Goal: Find specific page/section: Find specific page/section

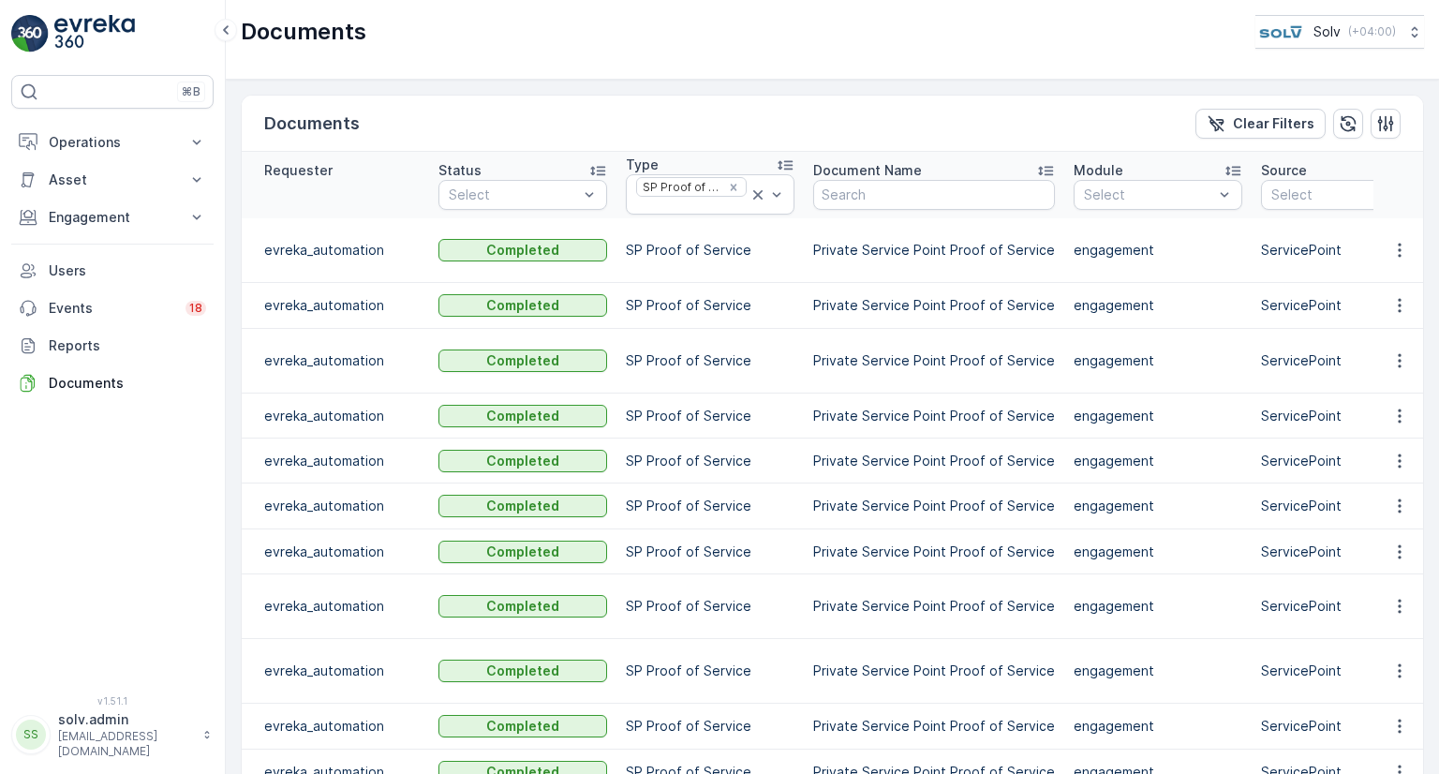
drag, startPoint x: 0, startPoint y: 0, endPoint x: 884, endPoint y: 297, distance: 933.0
click at [884, 297] on td "Private Service Point Proof of Service" at bounding box center [934, 306] width 260 height 46
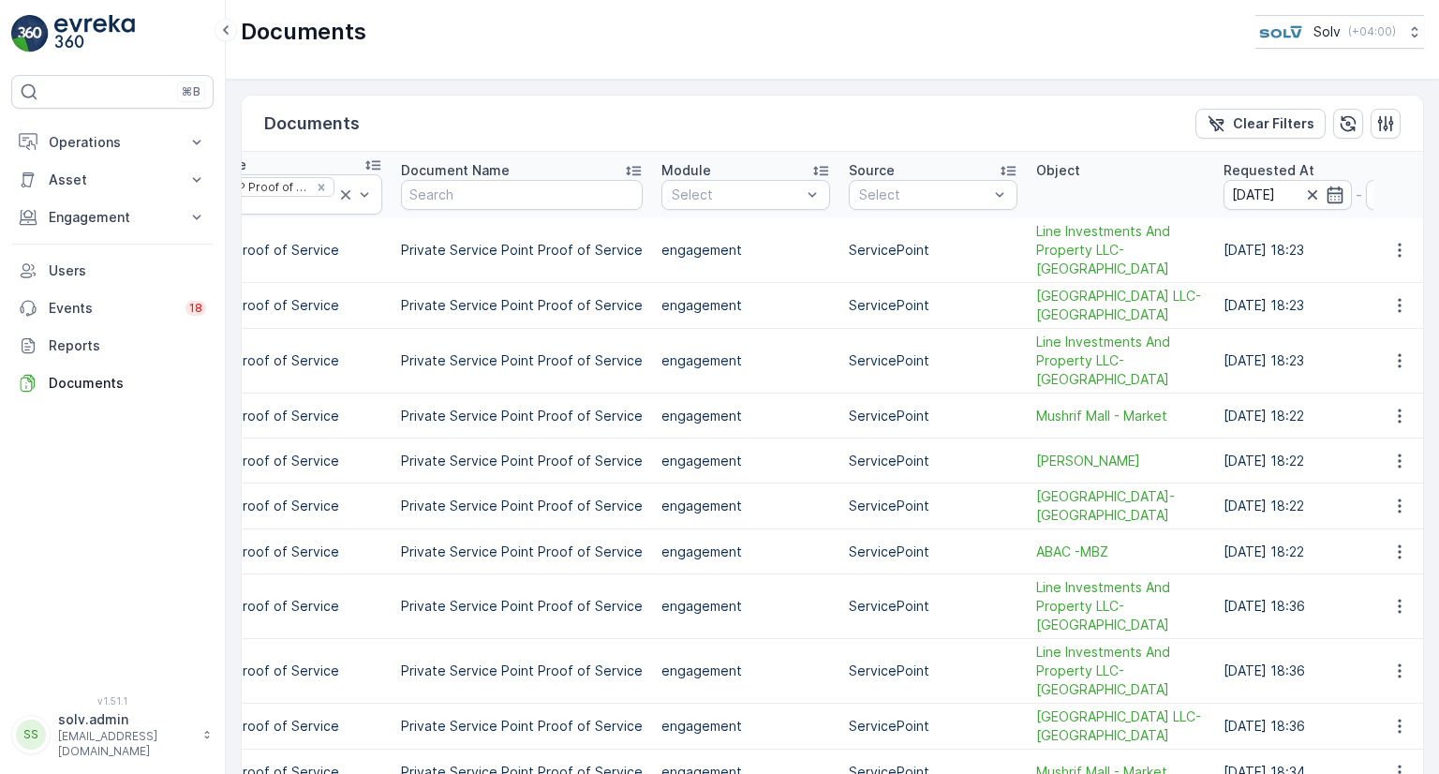
scroll to position [0, 536]
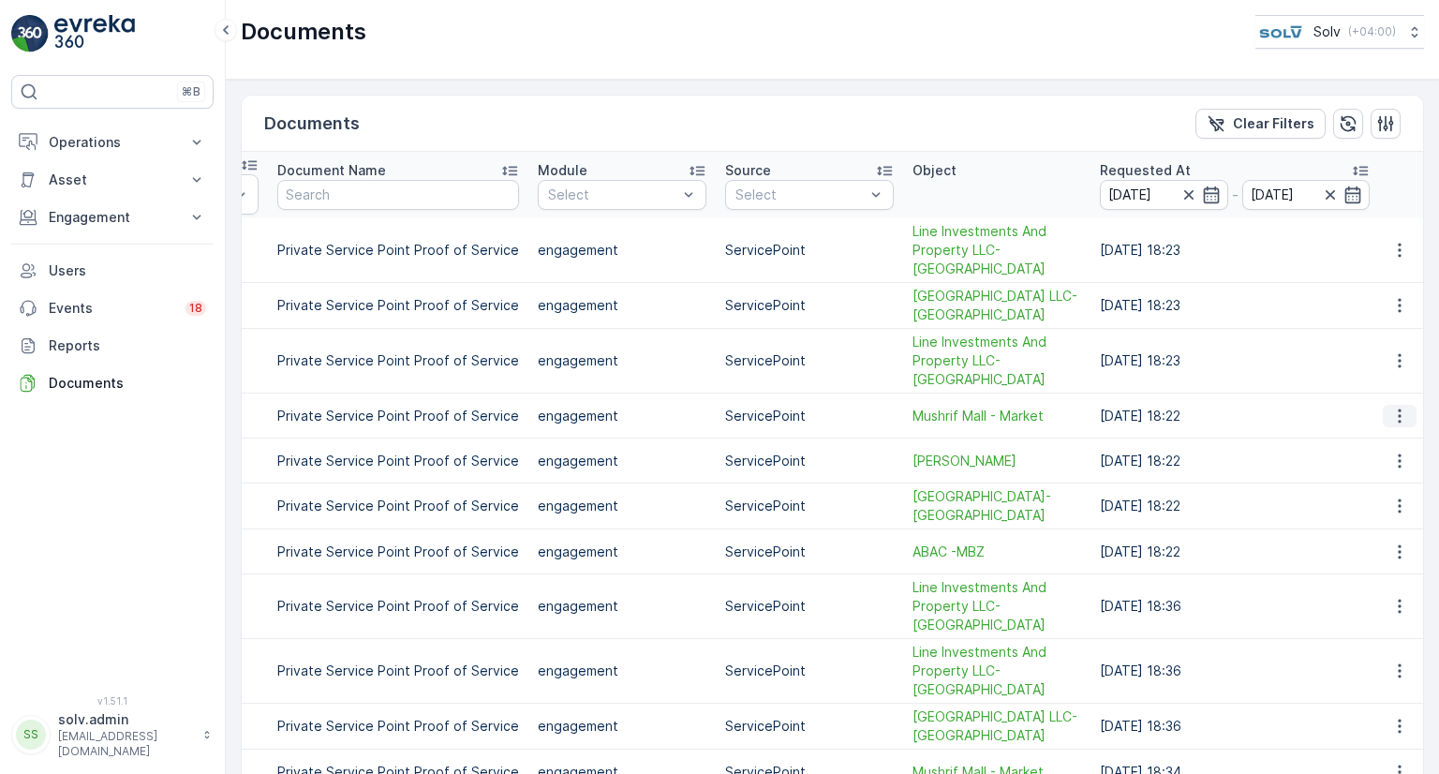
click at [1392, 407] on icon "button" at bounding box center [1399, 416] width 19 height 19
click at [1390, 422] on span "See Details" at bounding box center [1395, 423] width 72 height 19
click at [111, 213] on p "Engagement" at bounding box center [112, 217] width 127 height 19
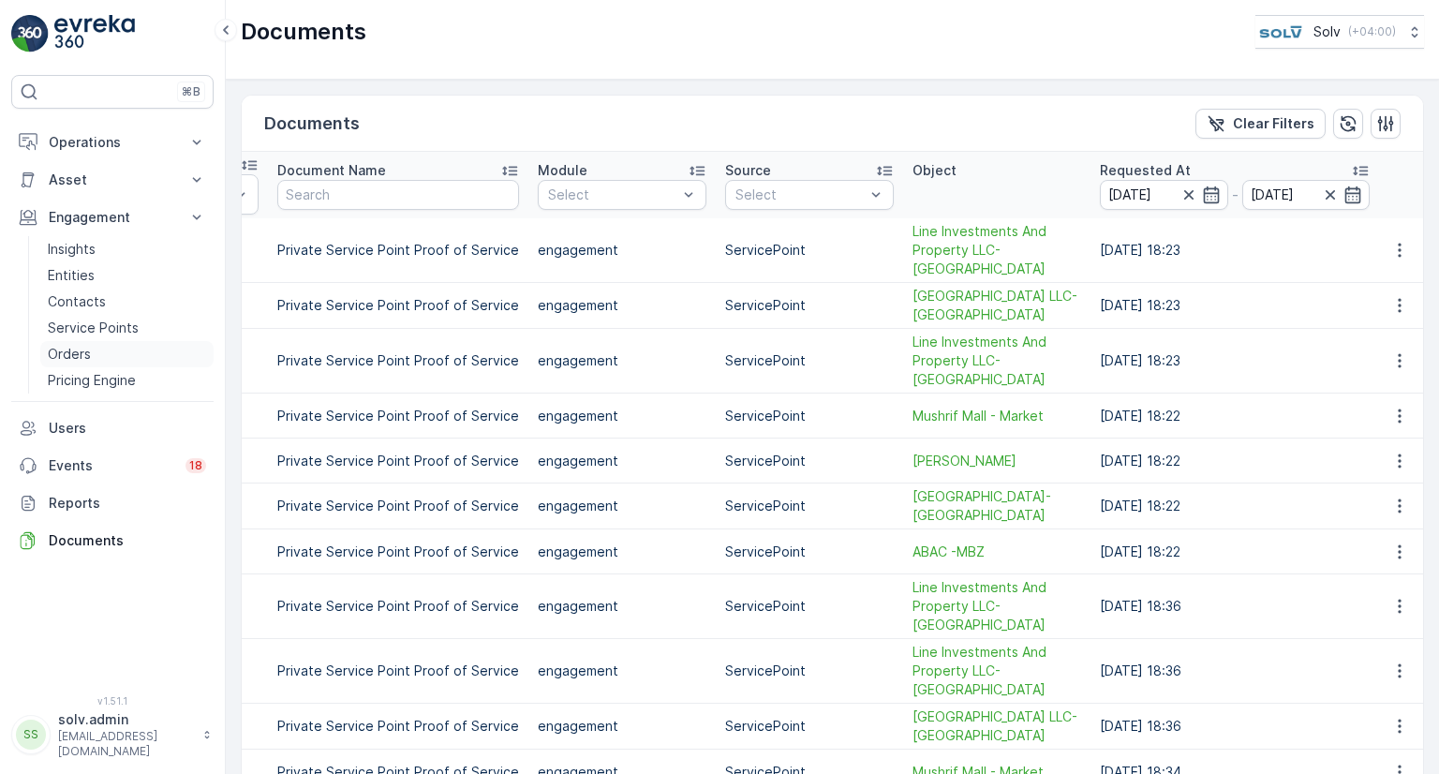
click at [76, 357] on p "Orders" at bounding box center [69, 354] width 43 height 19
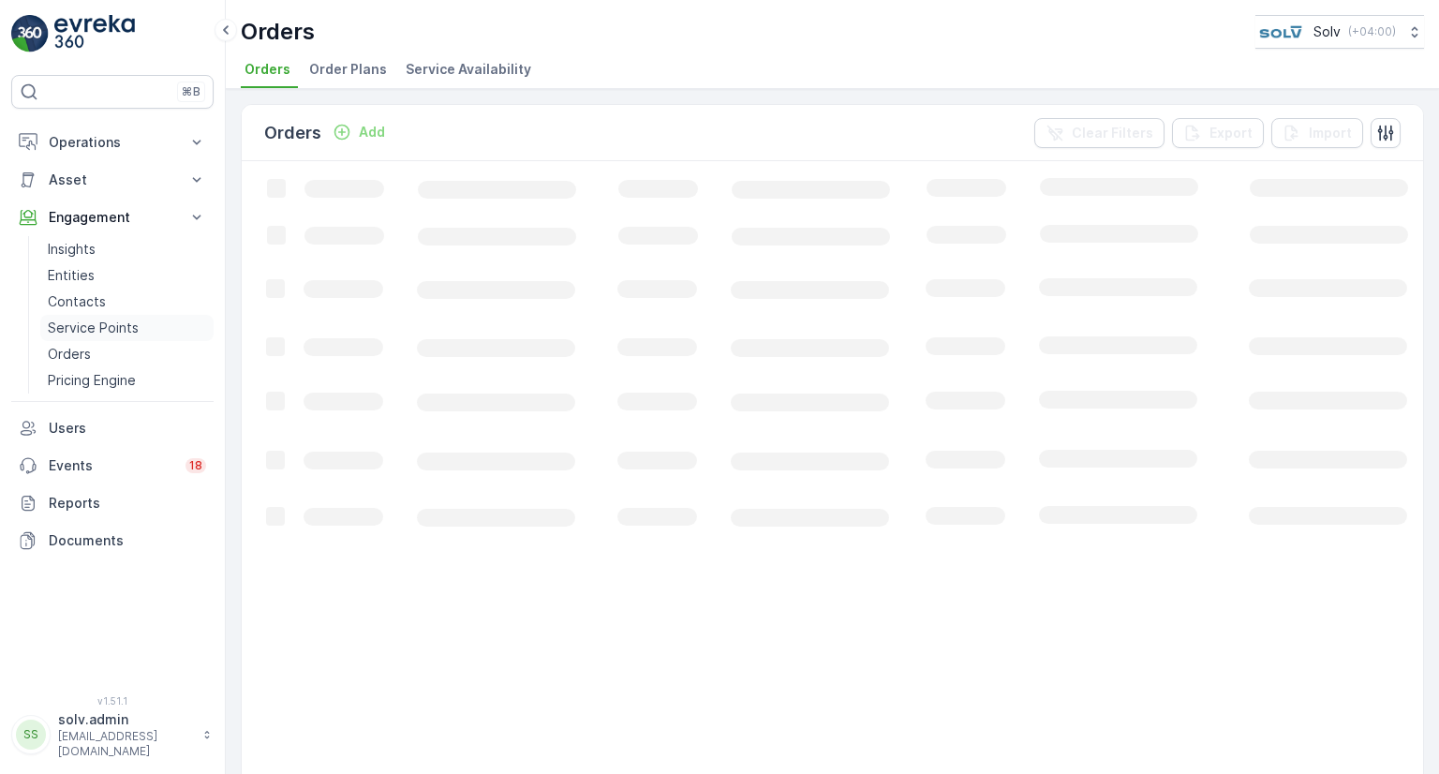
click at [116, 330] on p "Service Points" at bounding box center [93, 328] width 91 height 19
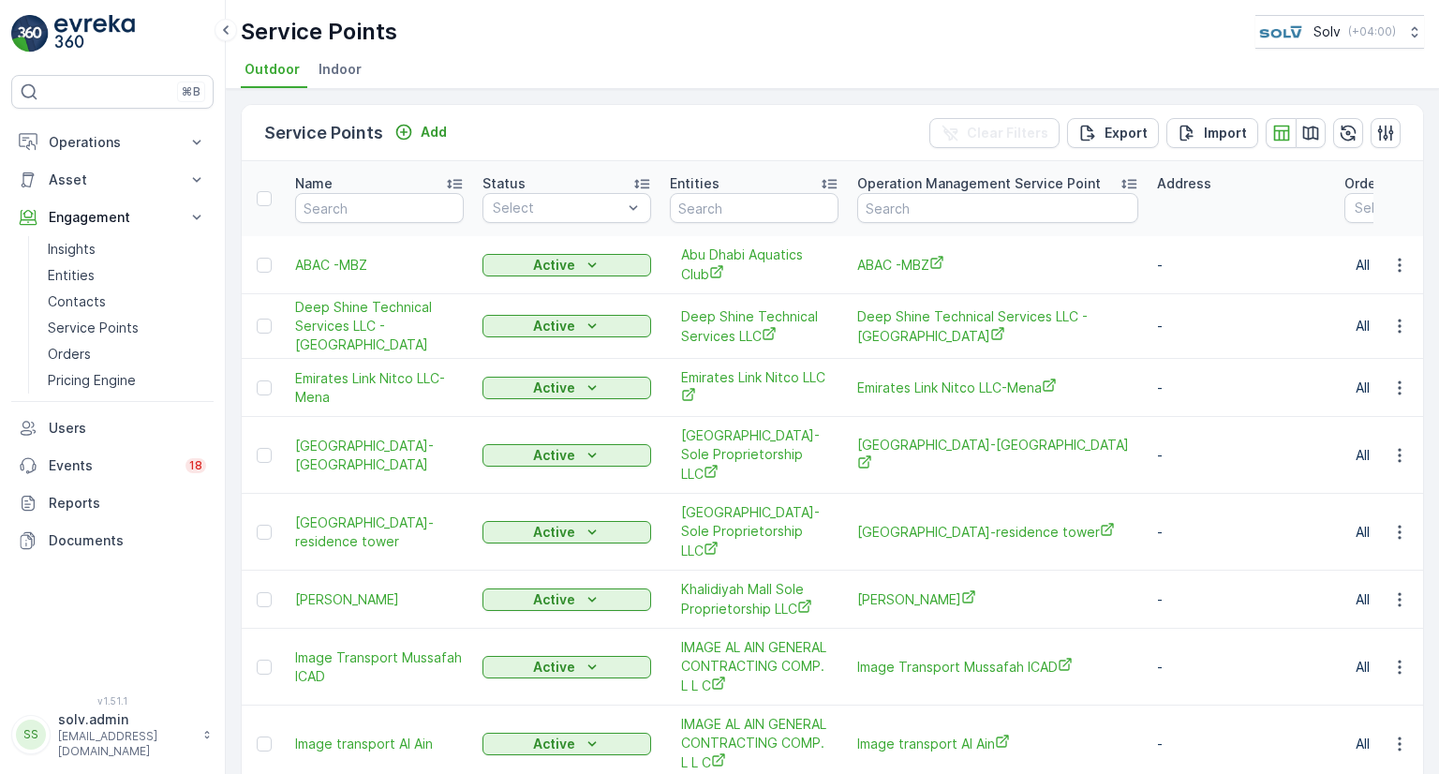
click at [360, 222] on th "Name" at bounding box center [379, 198] width 187 height 75
click at [371, 208] on input "text" at bounding box center [379, 208] width 169 height 30
type input "mushri"
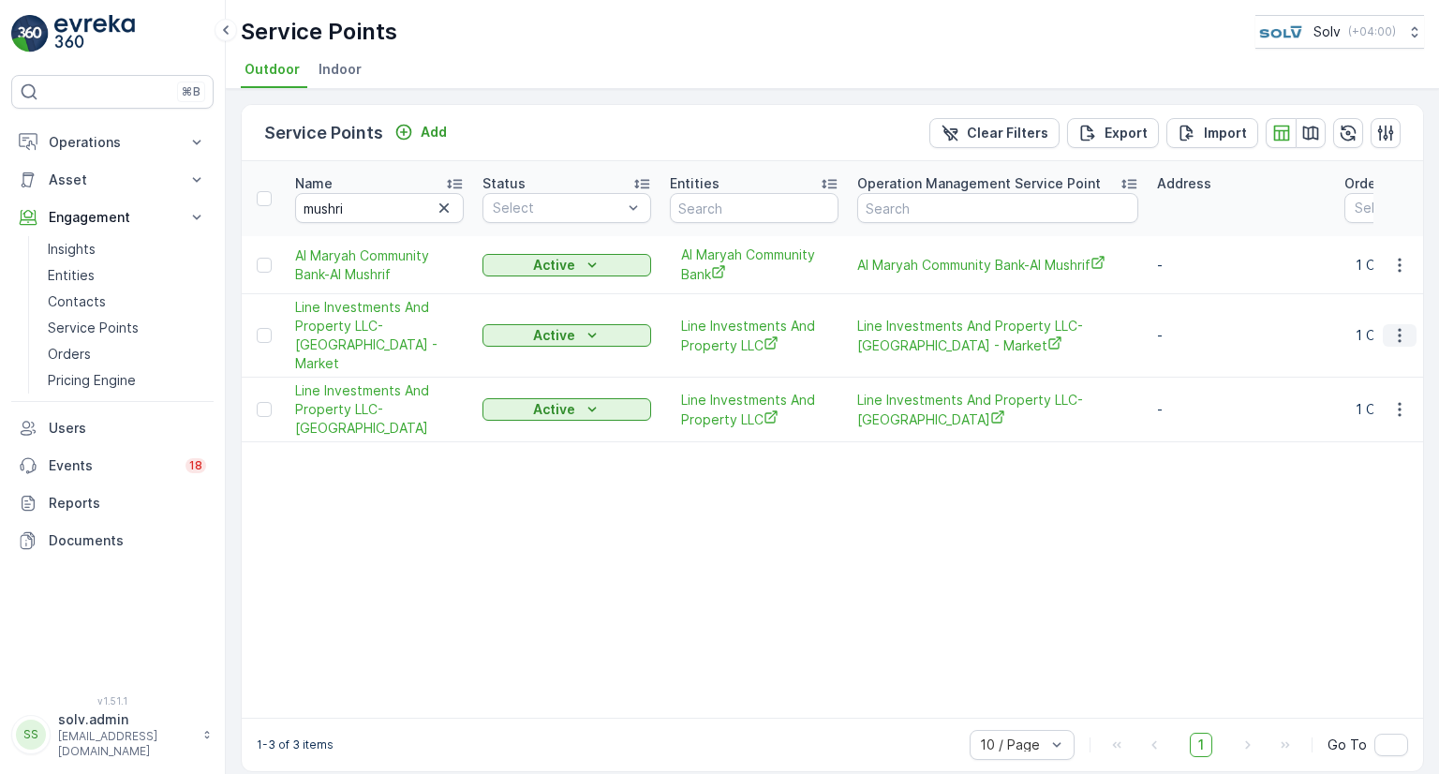
click at [1387, 331] on button "button" at bounding box center [1400, 335] width 34 height 22
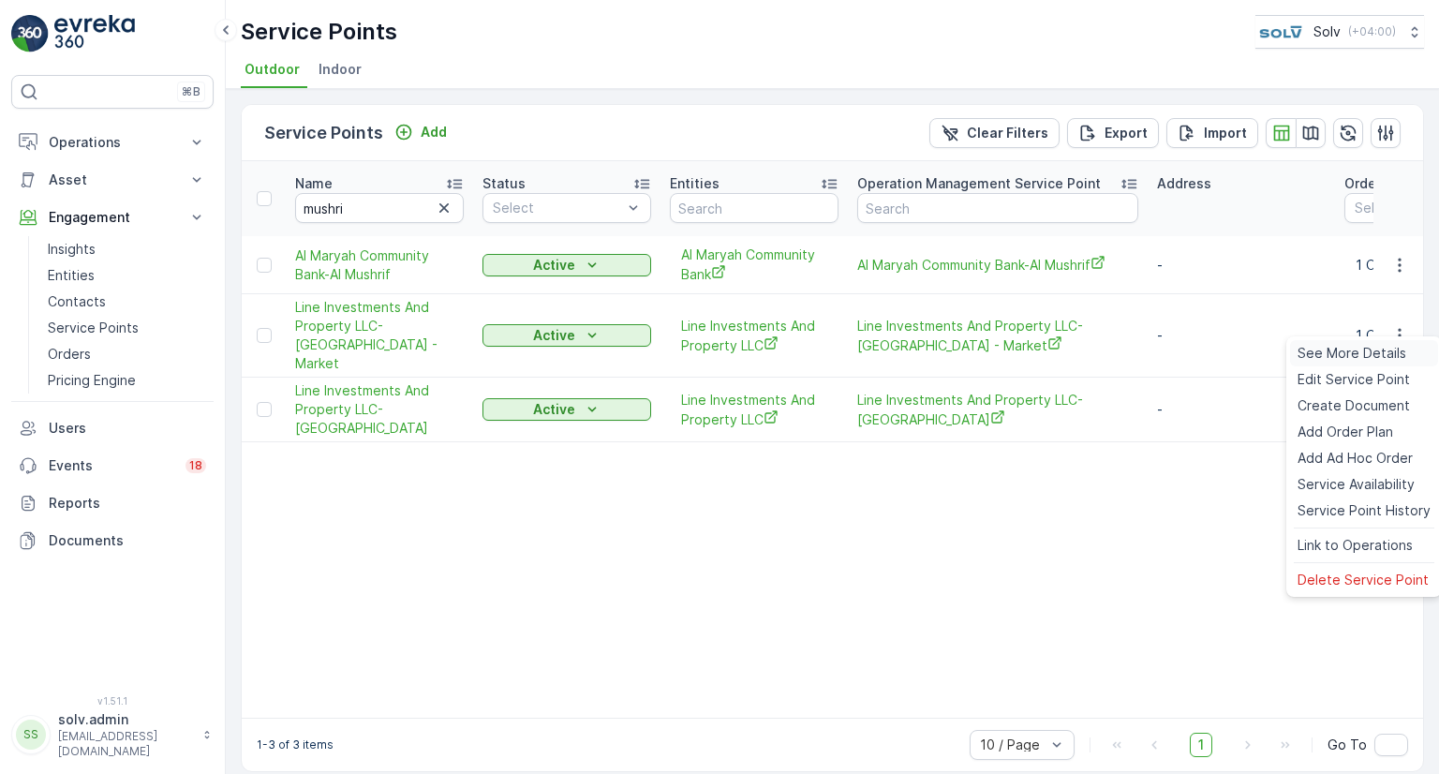
click at [1387, 353] on span "See More Details" at bounding box center [1352, 353] width 109 height 19
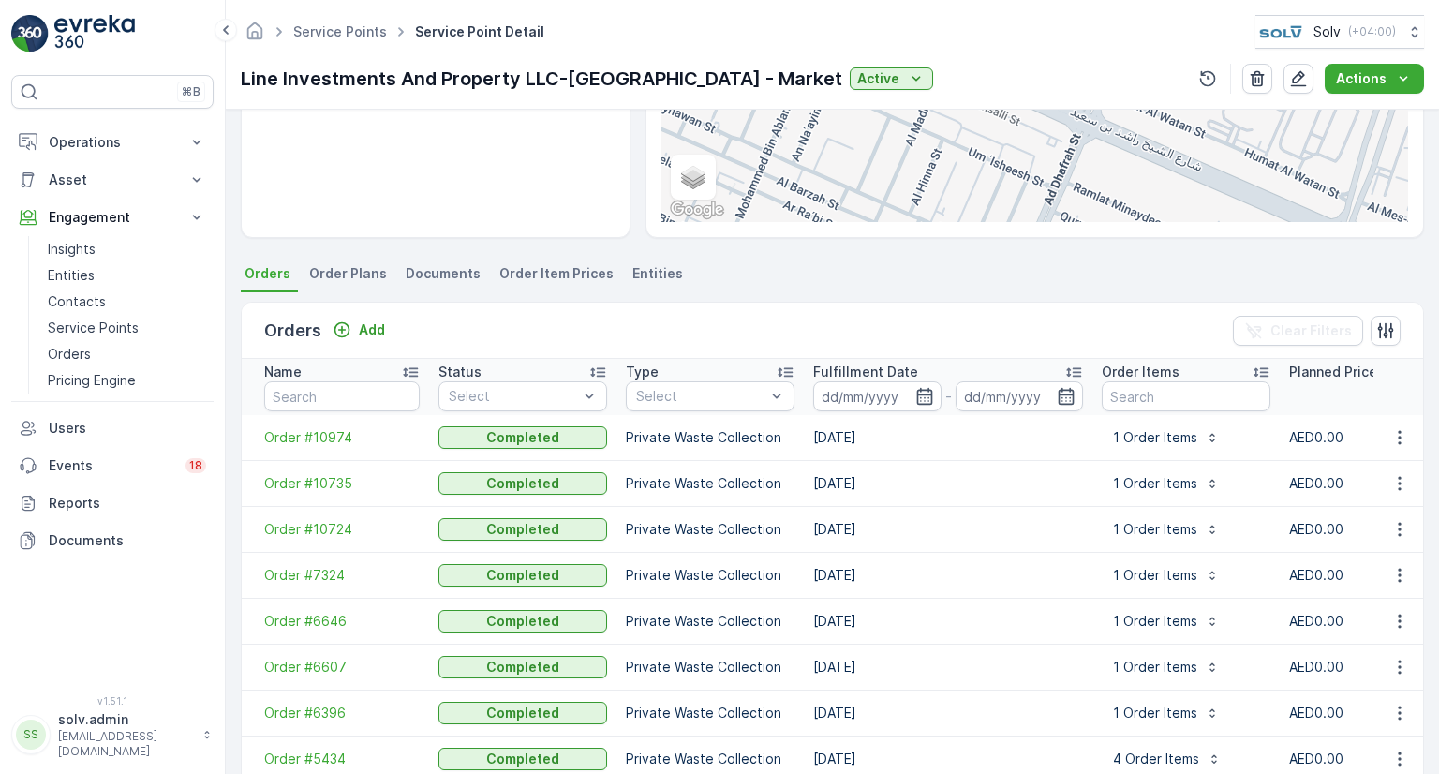
scroll to position [356, 0]
click at [1398, 436] on icon "button" at bounding box center [1399, 437] width 3 height 14
click at [1393, 458] on span "See more details" at bounding box center [1372, 463] width 107 height 19
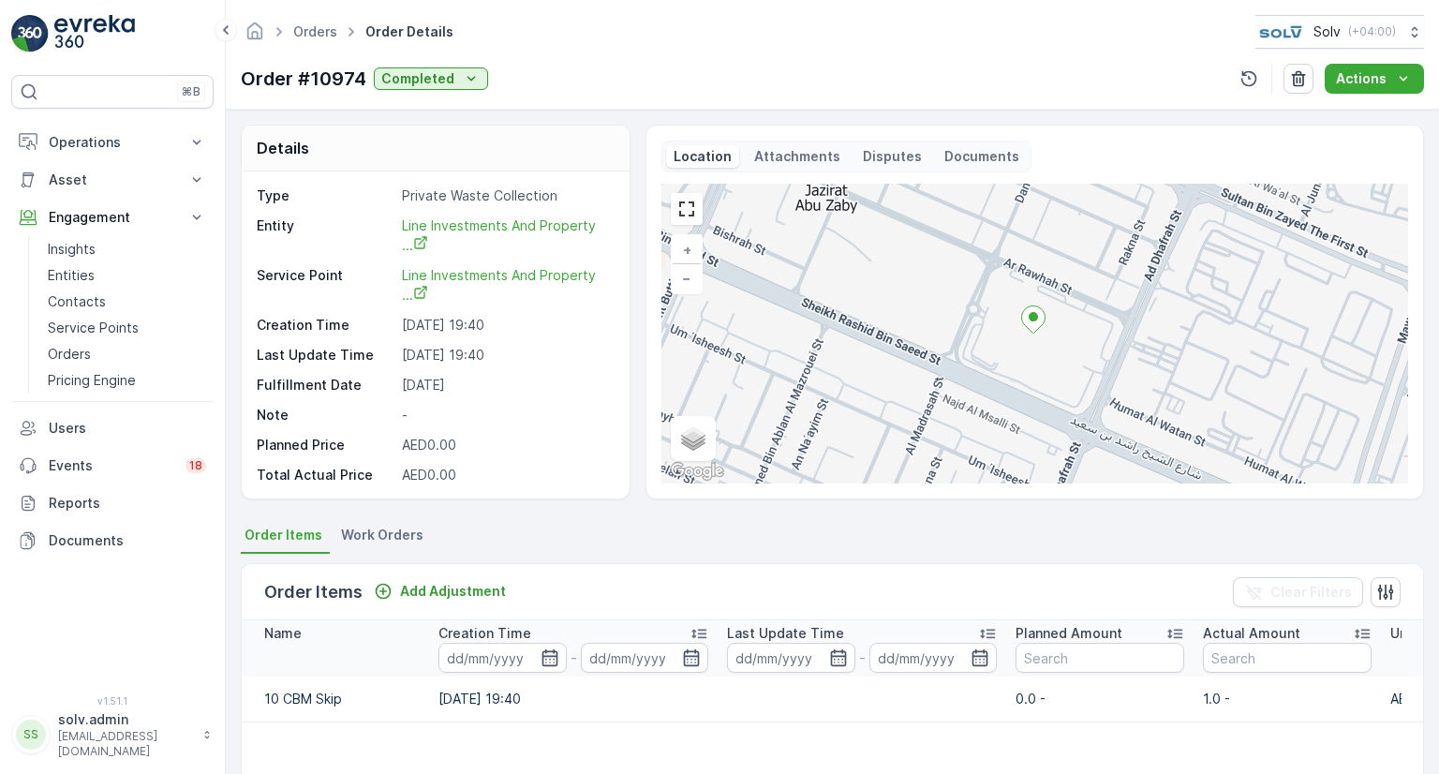
click at [985, 164] on p "Documents" at bounding box center [981, 156] width 75 height 19
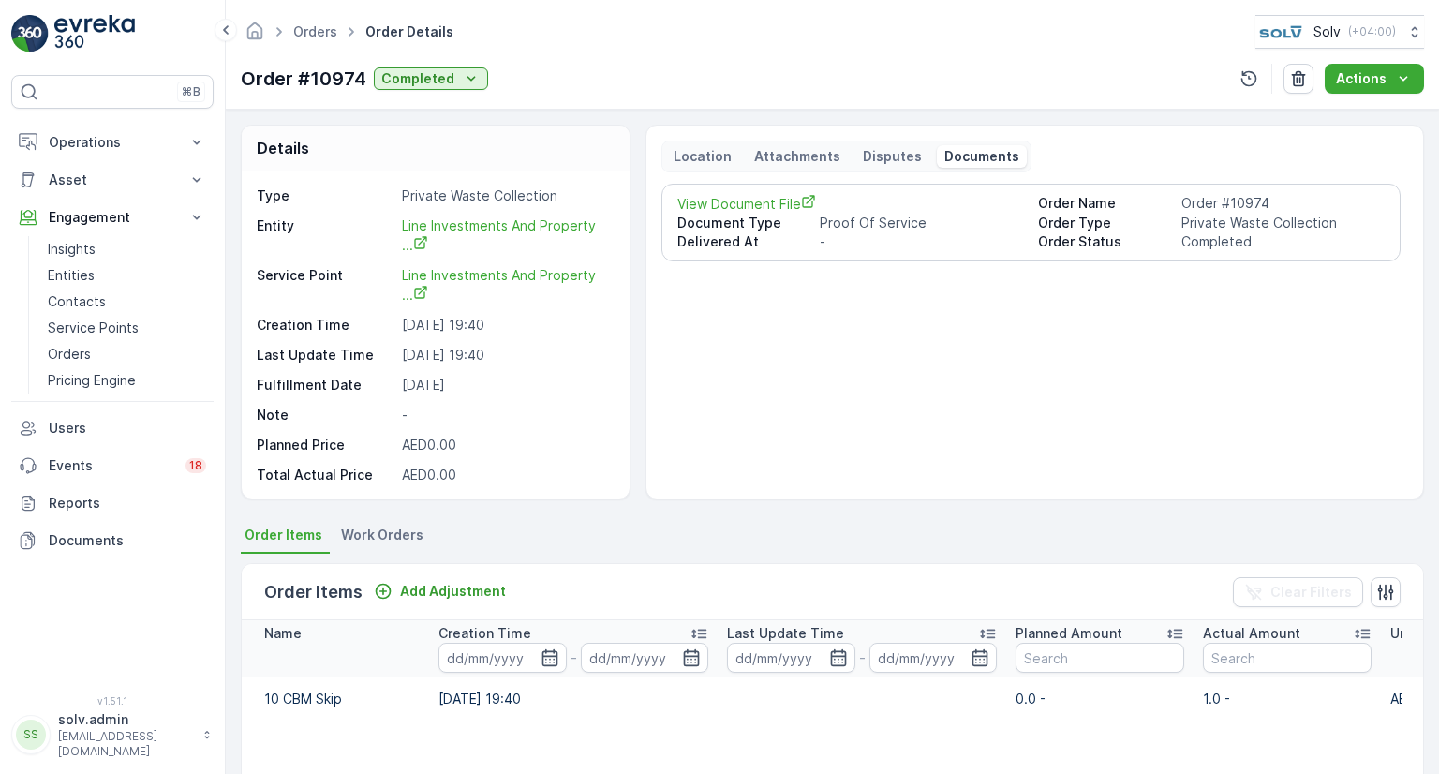
click at [727, 189] on div "View Document File Order Name Order #10974 Document Type Proof Of Service Order…" at bounding box center [1030, 223] width 739 height 78
click at [724, 210] on span "View Document File" at bounding box center [850, 204] width 347 height 20
click at [320, 31] on link "Orders" at bounding box center [315, 31] width 44 height 16
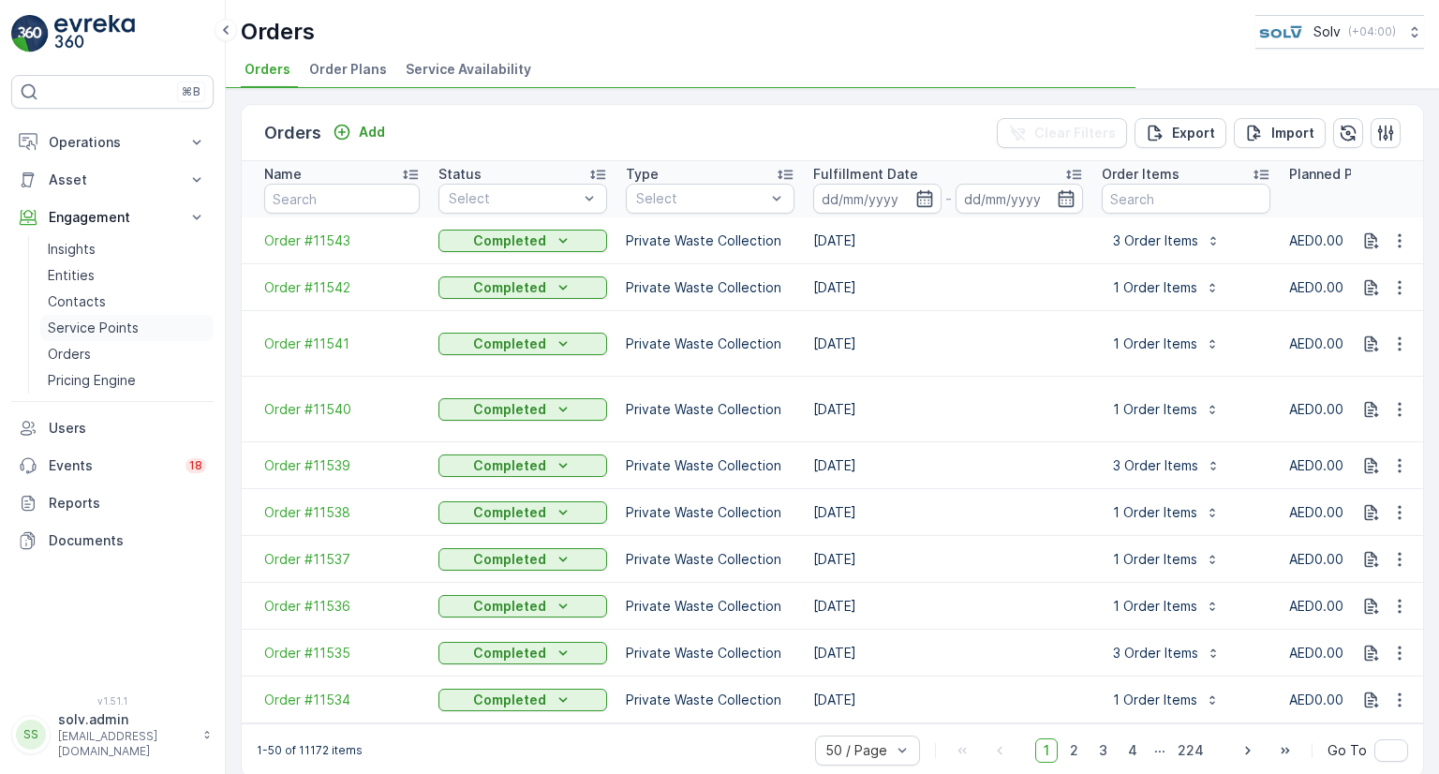
click at [108, 323] on p "Service Points" at bounding box center [93, 328] width 91 height 19
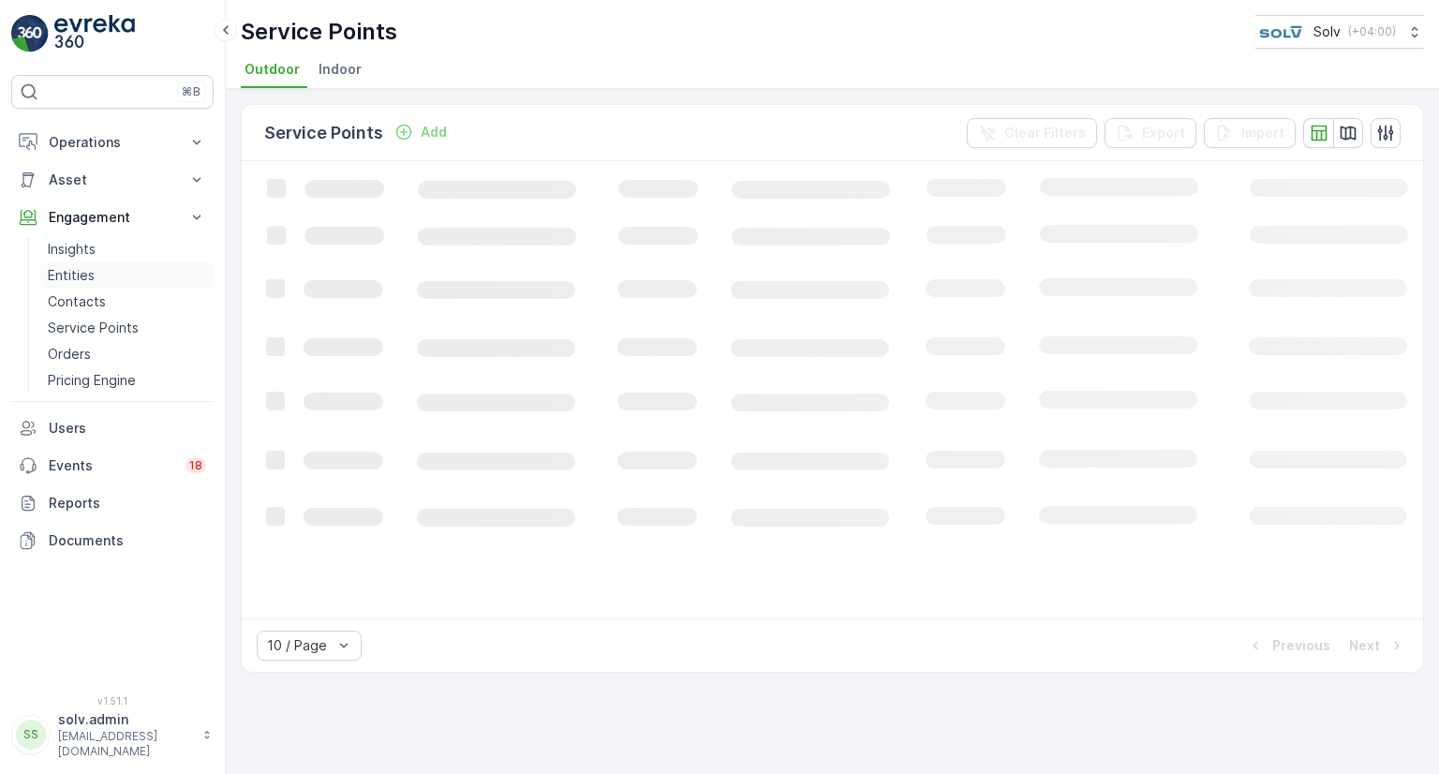
click at [79, 267] on p "Entities" at bounding box center [71, 275] width 47 height 19
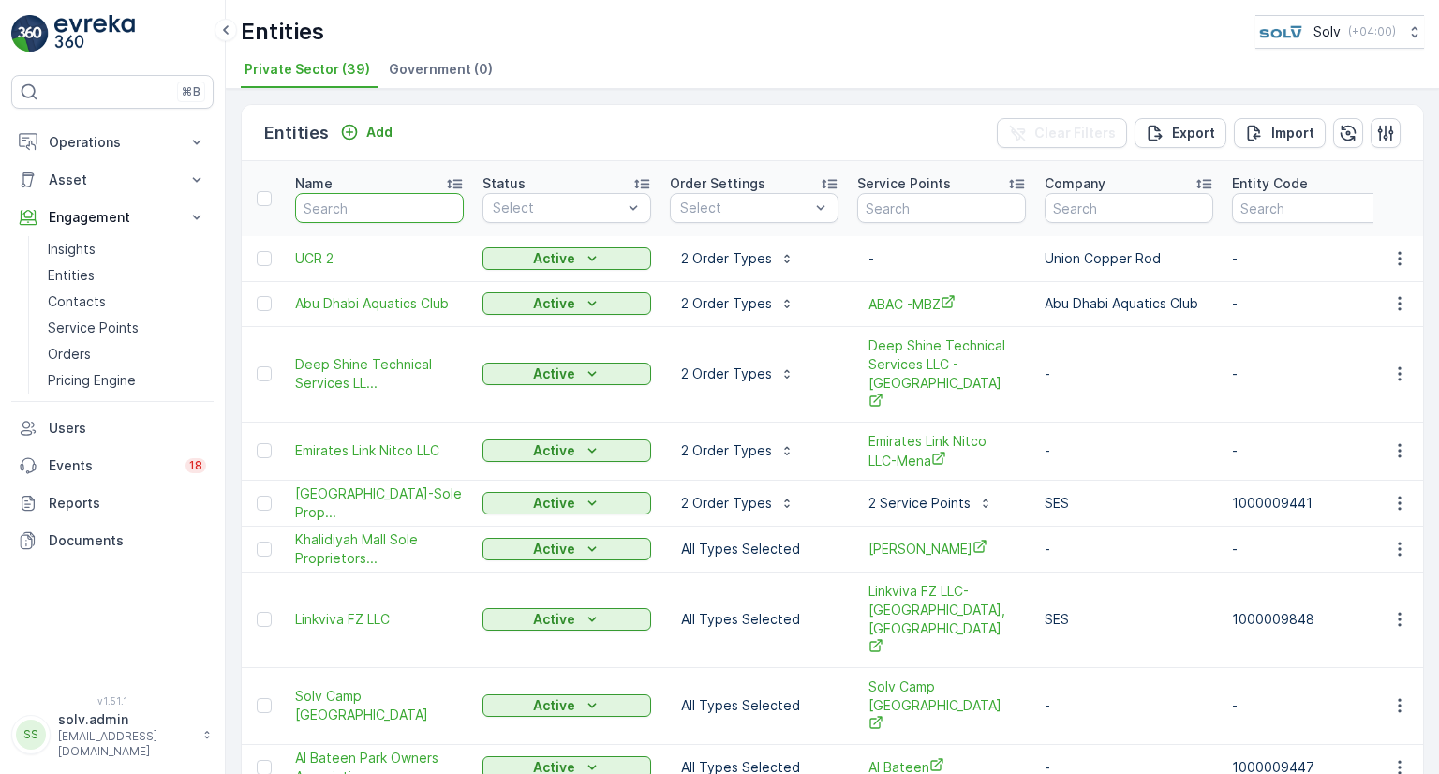
click at [409, 203] on input "text" at bounding box center [379, 208] width 169 height 30
type input "line inve"
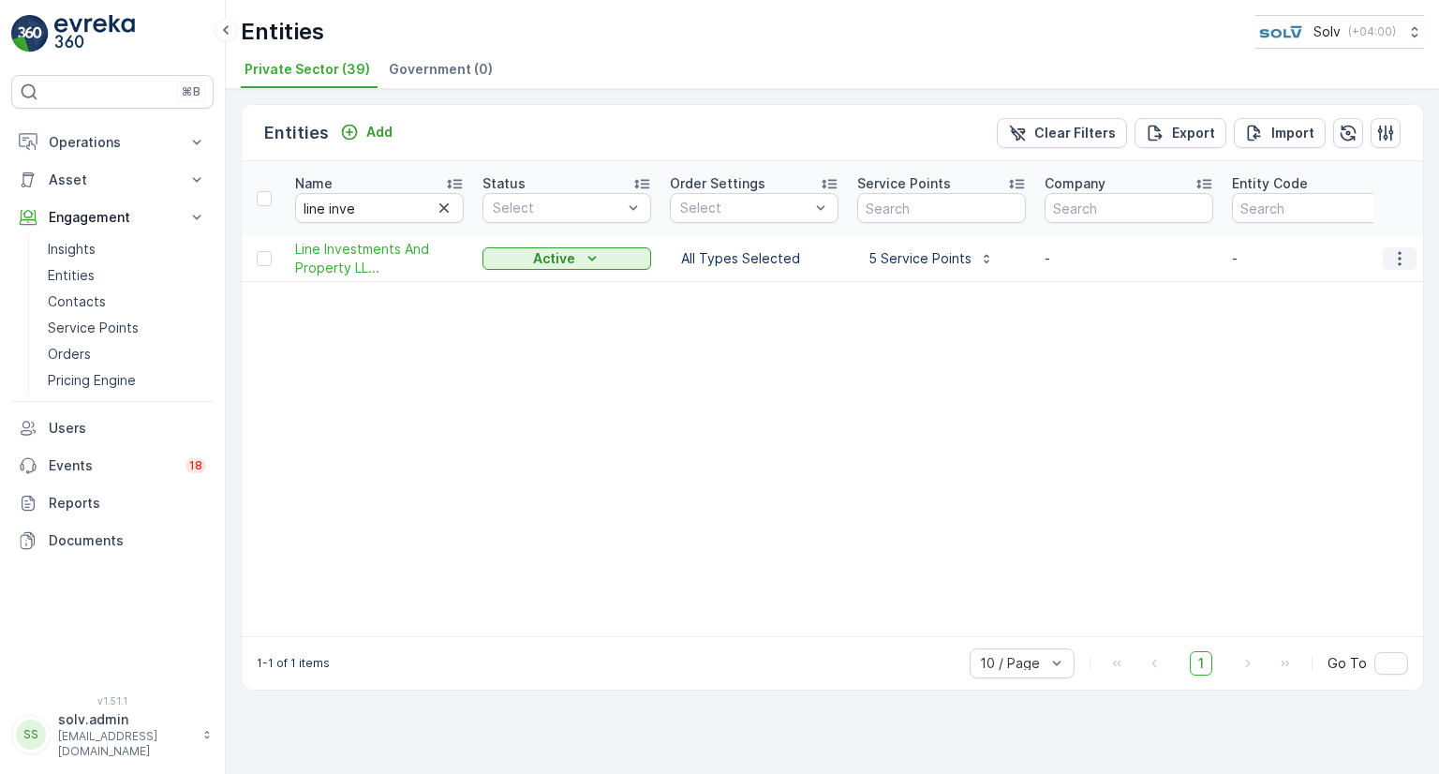
click at [1398, 253] on icon "button" at bounding box center [1399, 258] width 19 height 19
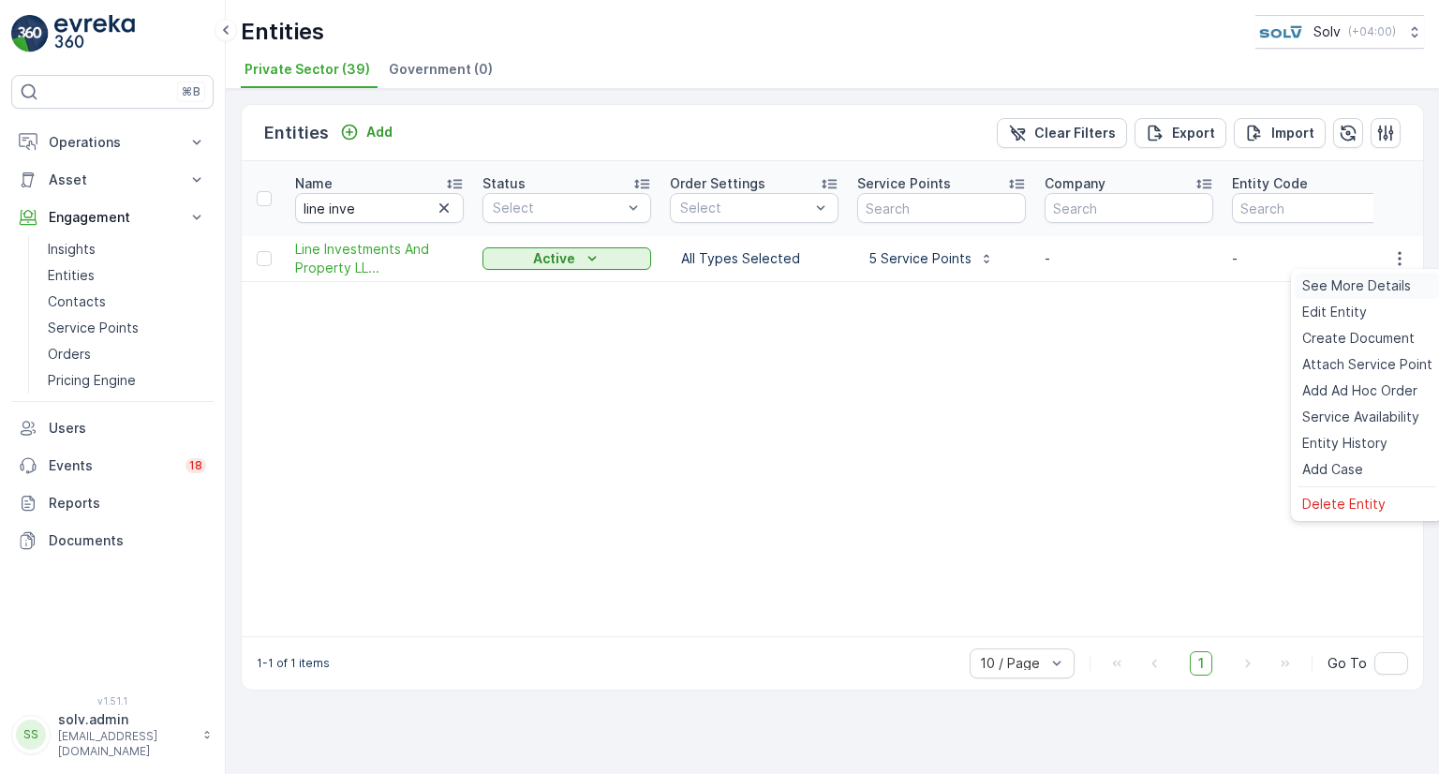
click at [1387, 290] on span "See More Details" at bounding box center [1356, 285] width 109 height 19
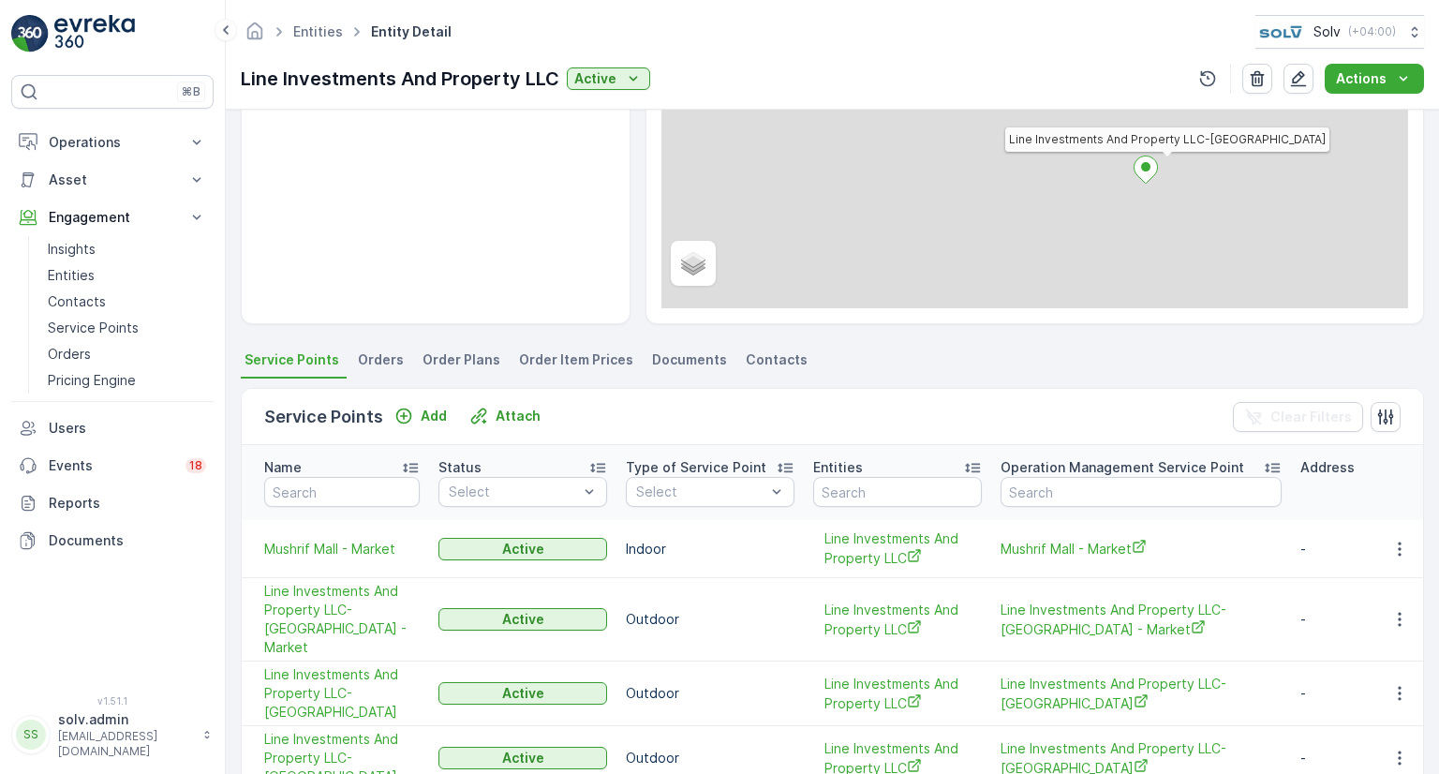
scroll to position [375, 0]
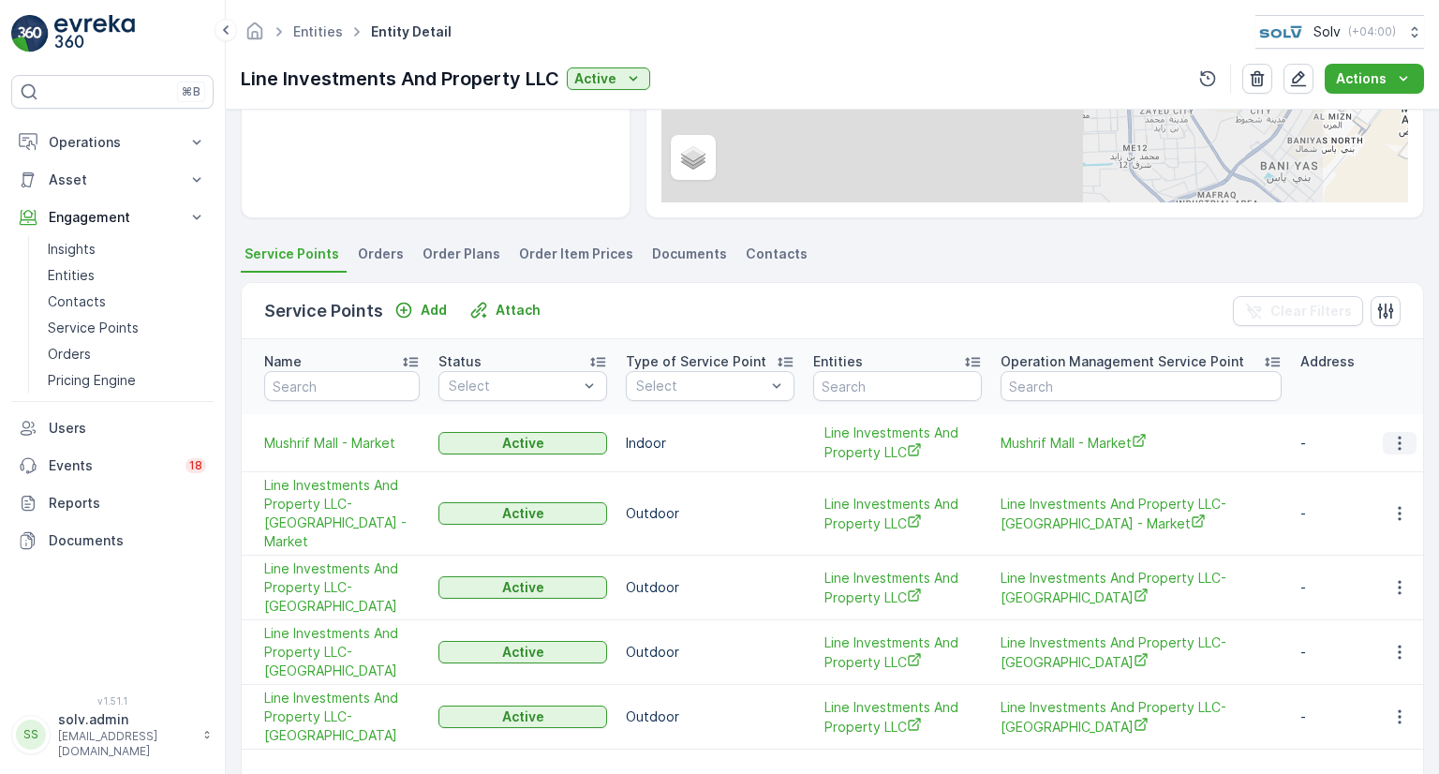
click at [1399, 440] on icon "button" at bounding box center [1399, 443] width 19 height 19
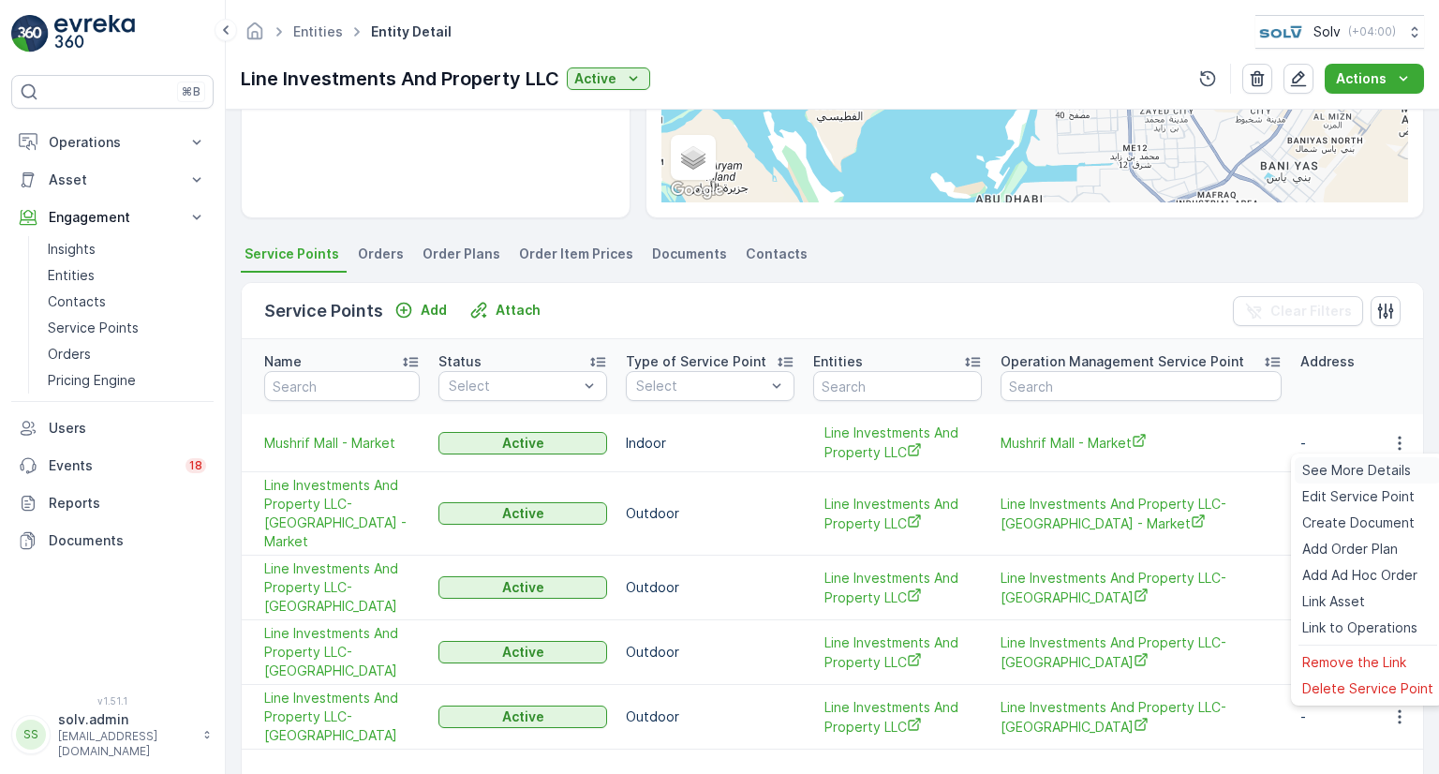
click at [1397, 463] on span "See More Details" at bounding box center [1356, 470] width 109 height 19
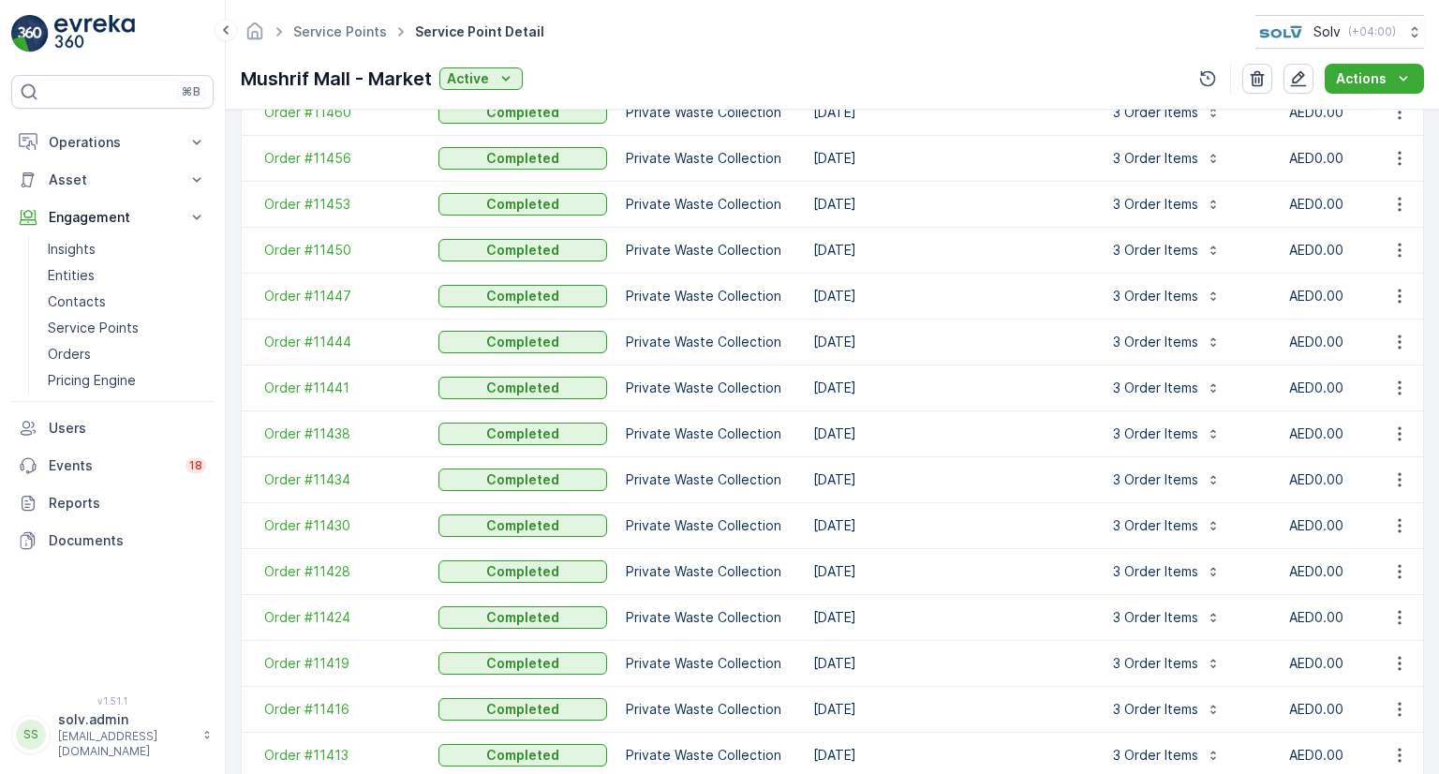
scroll to position [2061, 0]
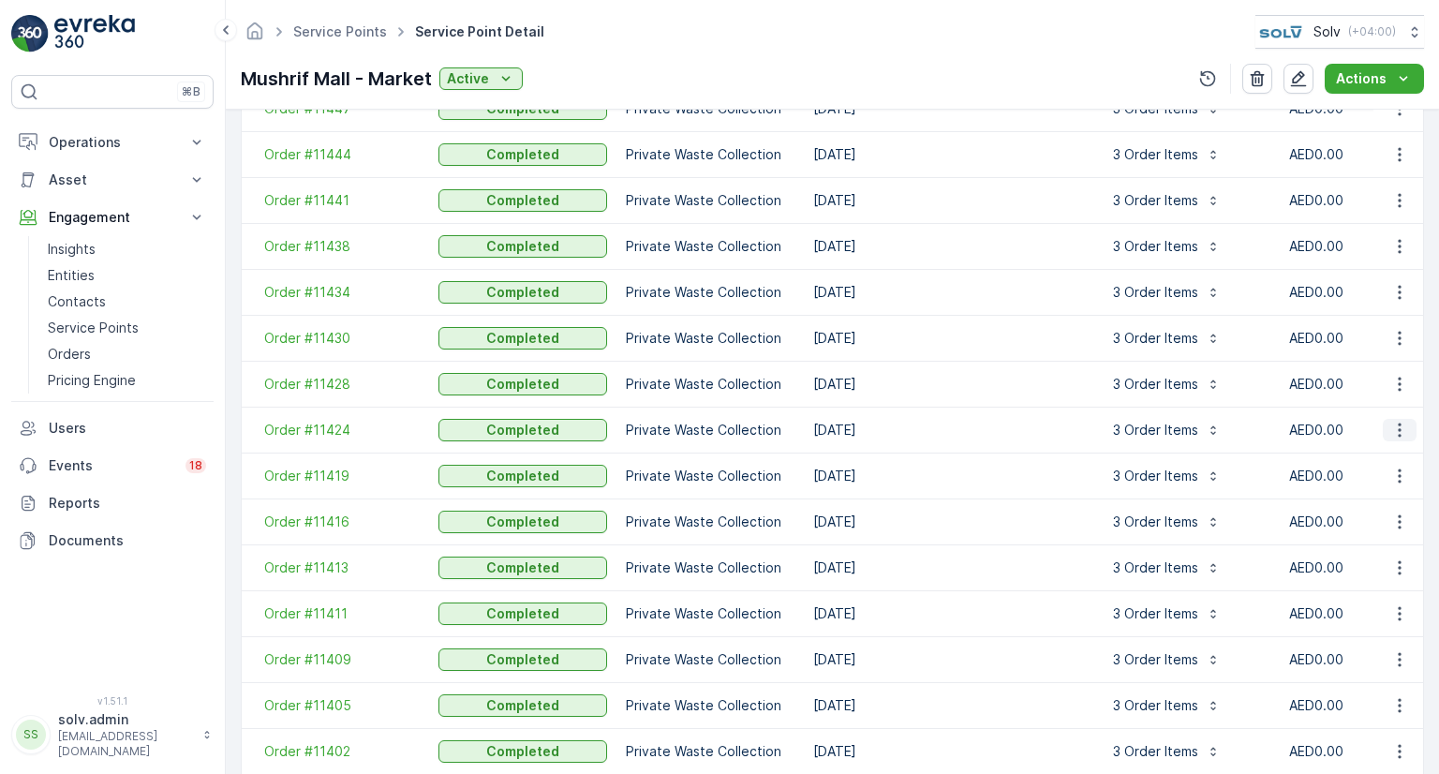
click at [1392, 424] on icon "button" at bounding box center [1399, 430] width 19 height 19
click at [1391, 442] on span "See more details" at bounding box center [1372, 450] width 107 height 19
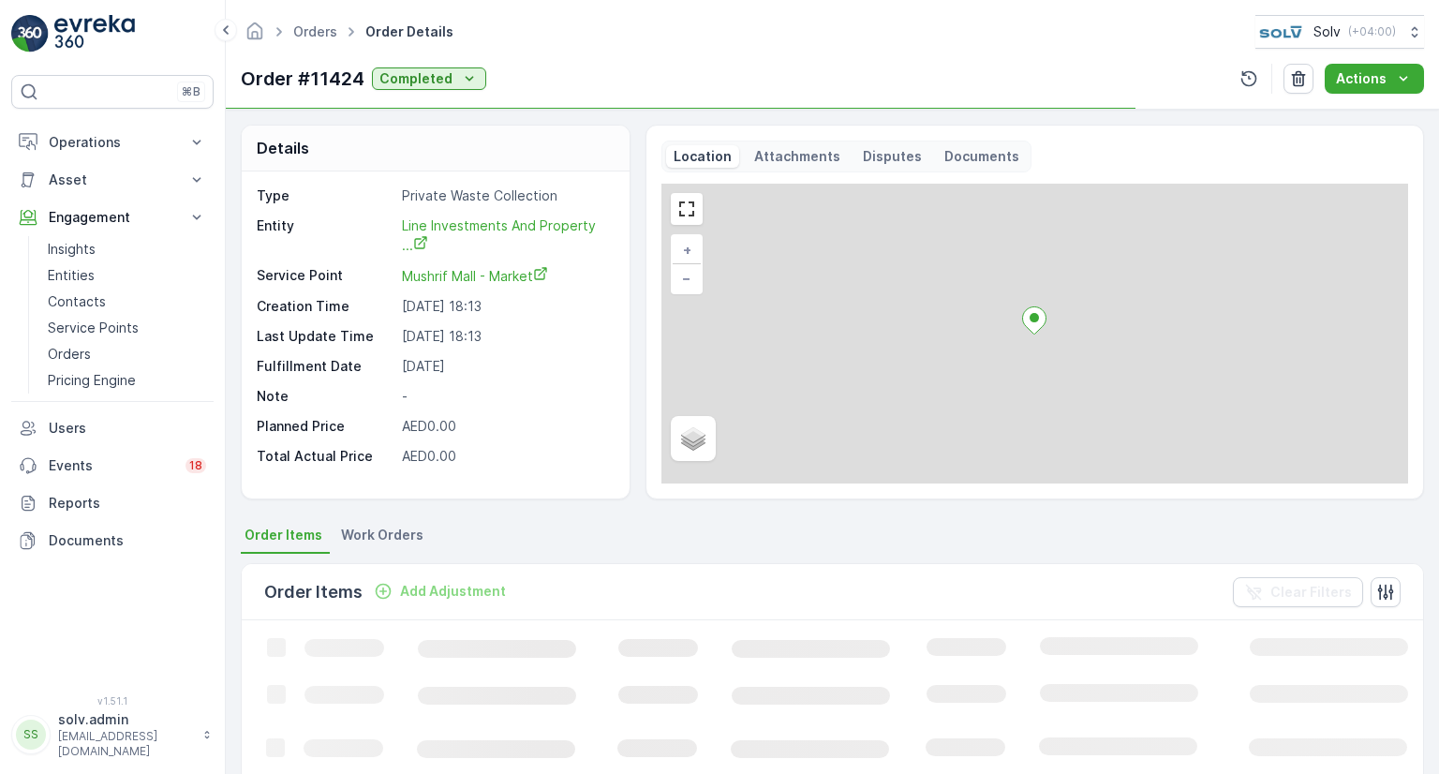
click at [970, 147] on p "Documents" at bounding box center [981, 156] width 75 height 19
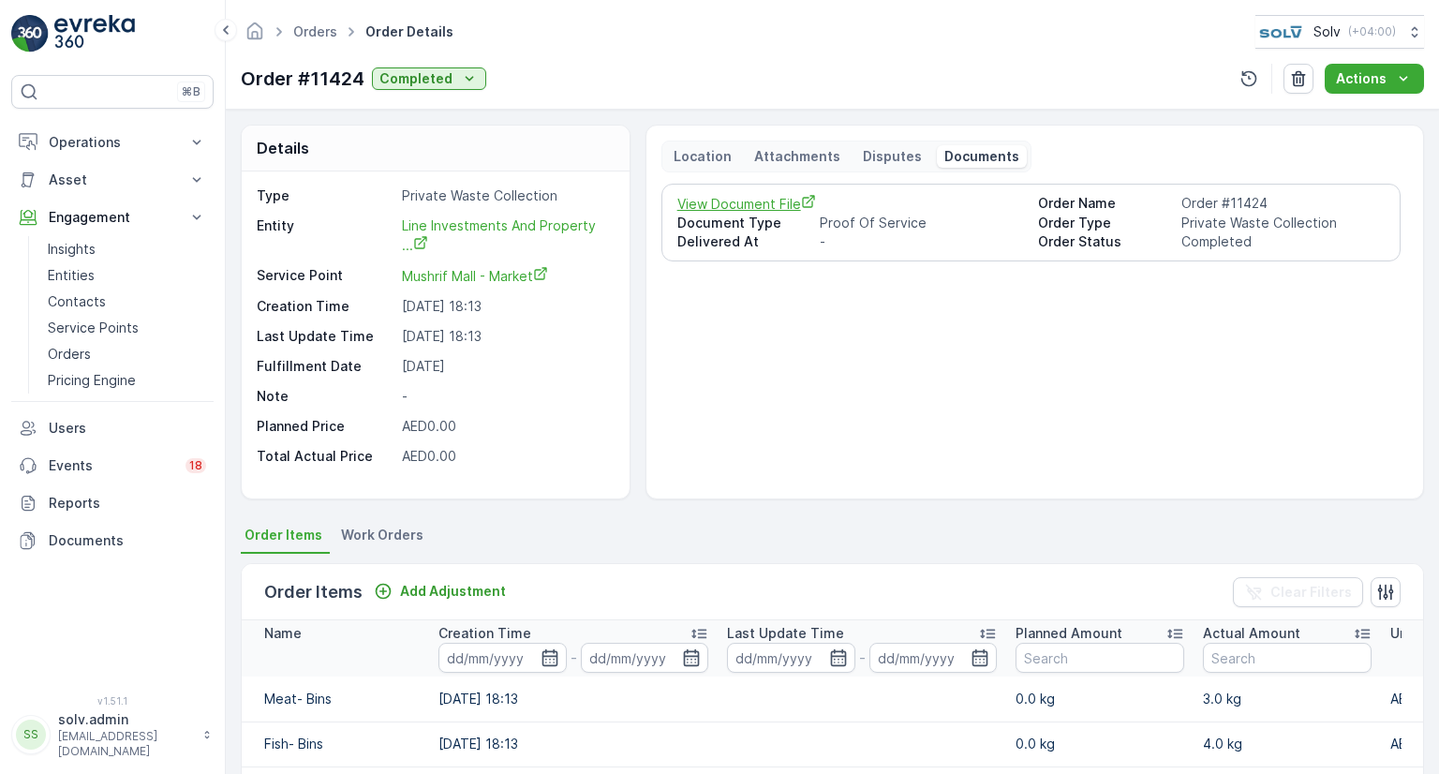
click at [763, 206] on span "View Document File" at bounding box center [850, 204] width 347 height 20
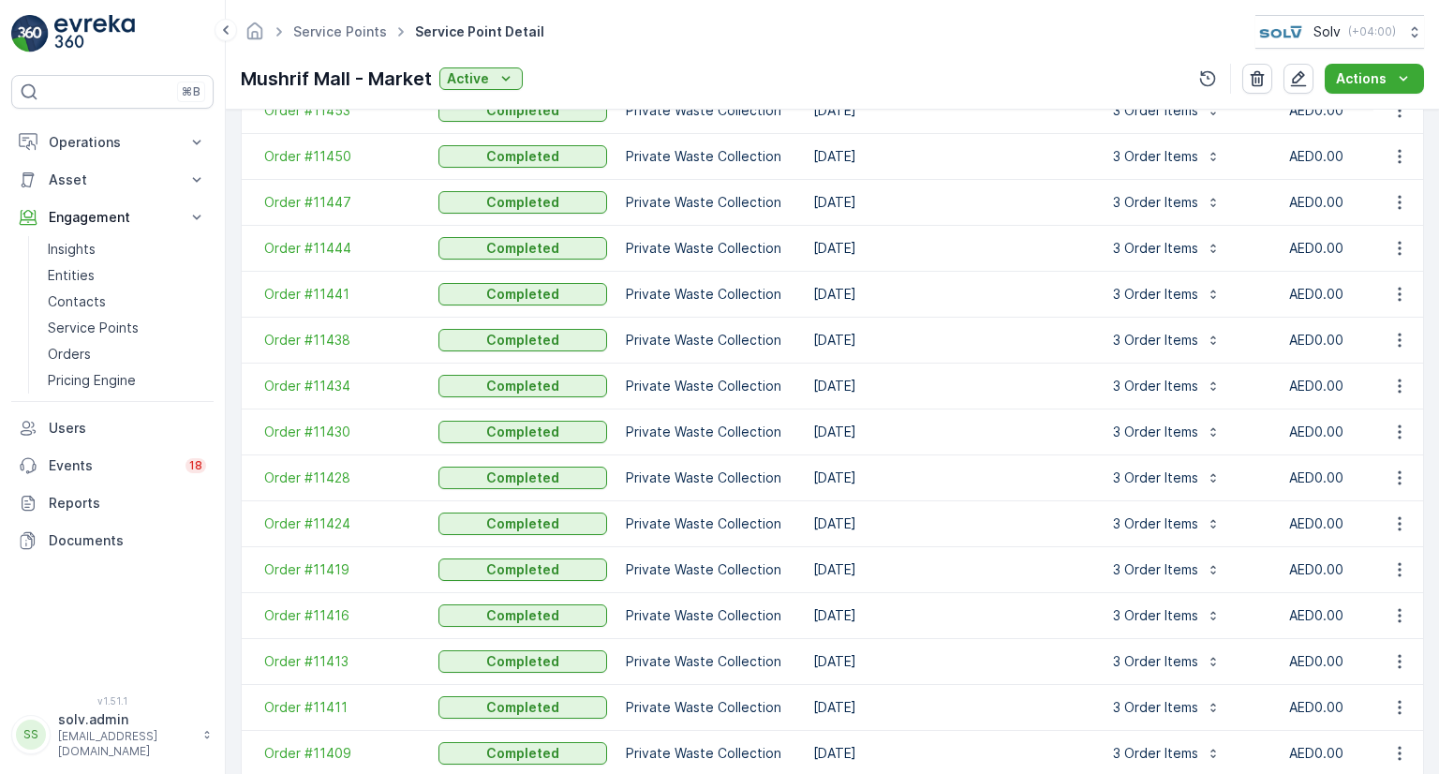
scroll to position [2344, 0]
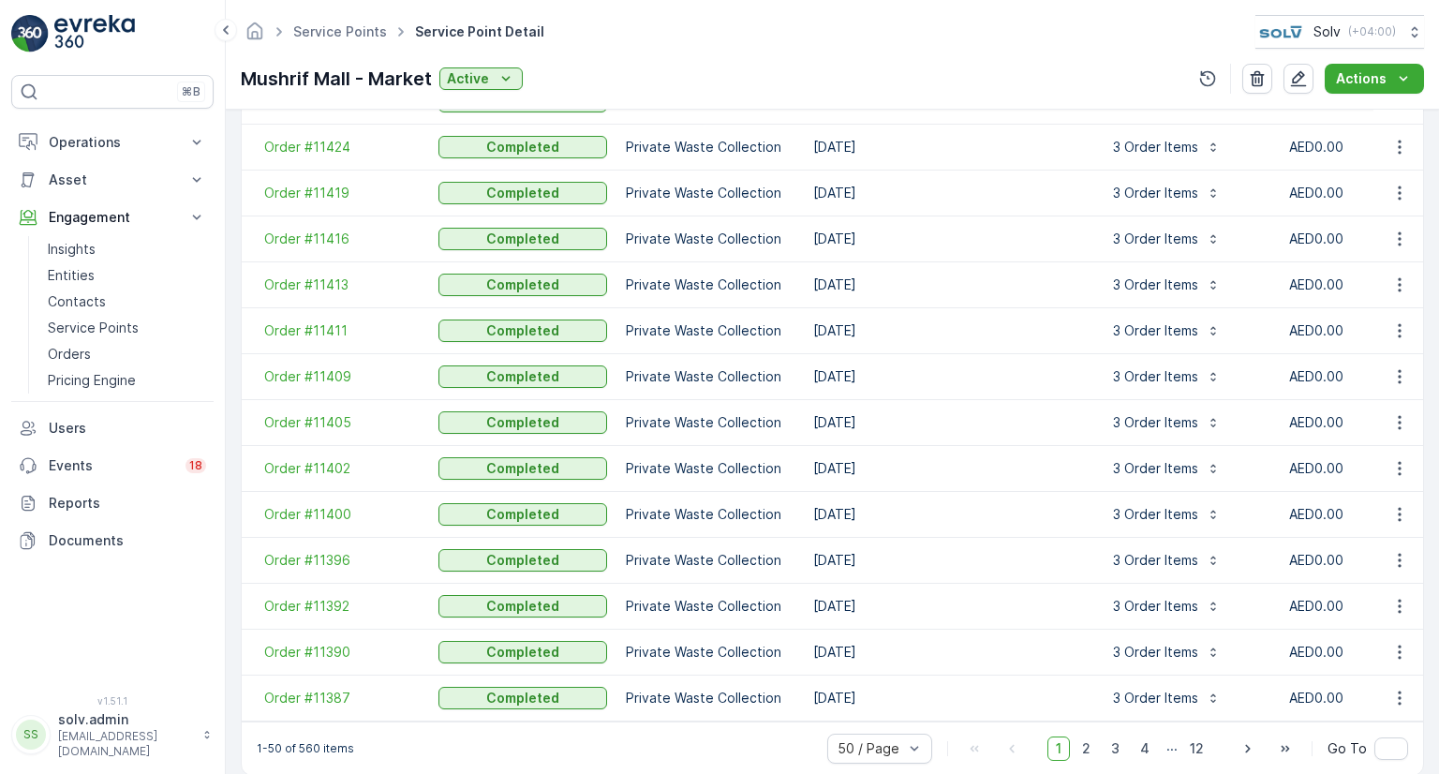
click at [1093, 769] on div "1-50 of 560 items 50 / Page 1 2 3 4 ... 12 Go To" at bounding box center [833, 747] width 1182 height 53
click at [1092, 741] on span "2" at bounding box center [1086, 748] width 25 height 24
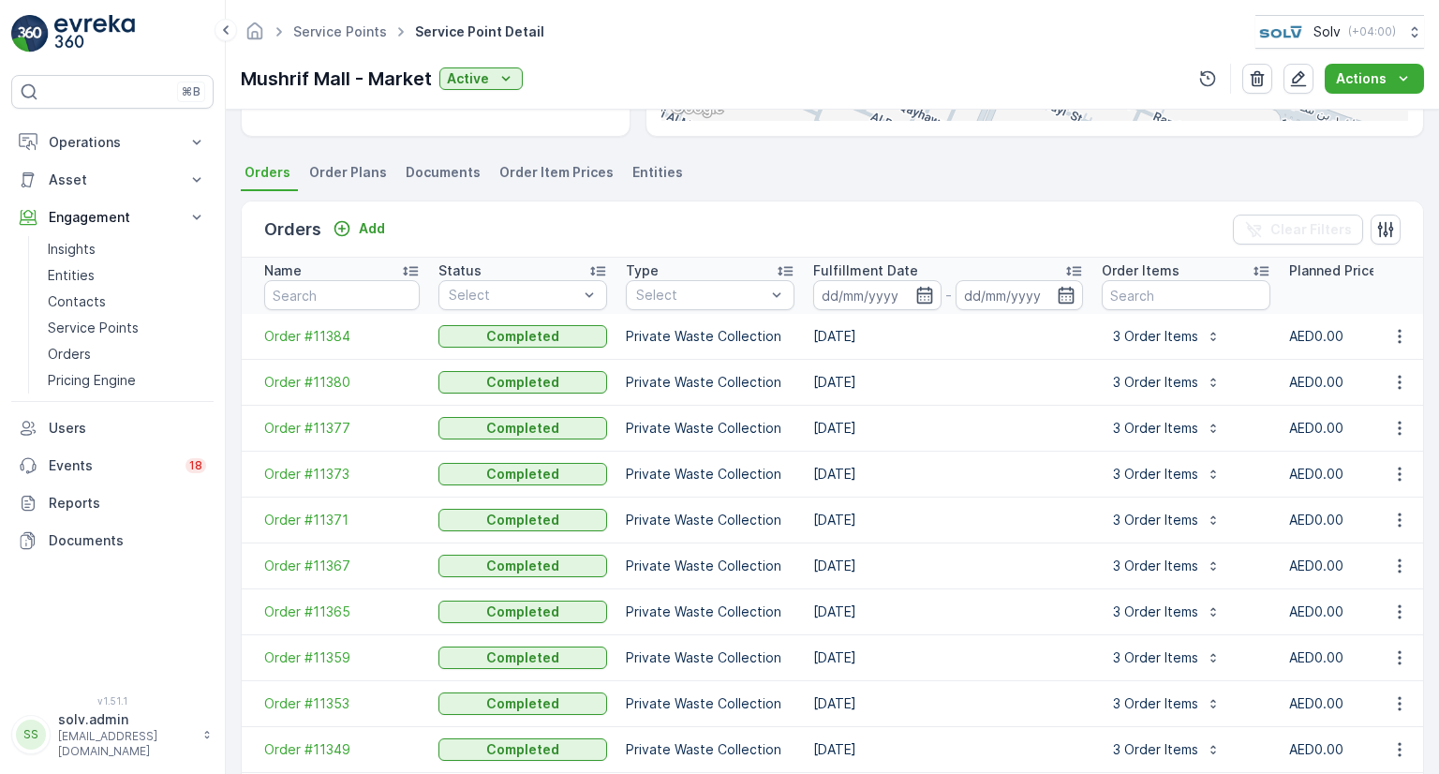
scroll to position [431, 0]
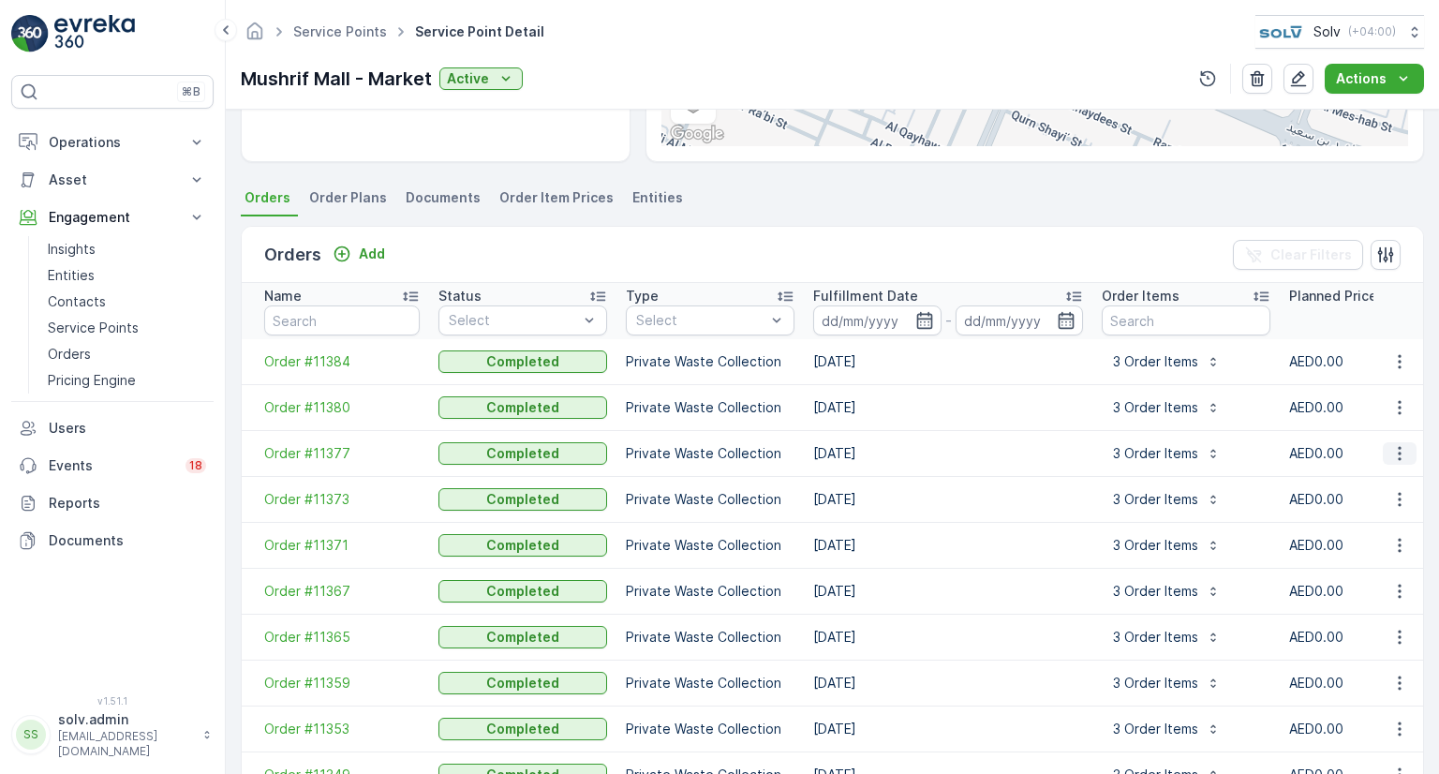
click at [1396, 448] on icon "button" at bounding box center [1399, 453] width 19 height 19
click at [1386, 468] on div "See more details" at bounding box center [1375, 480] width 127 height 26
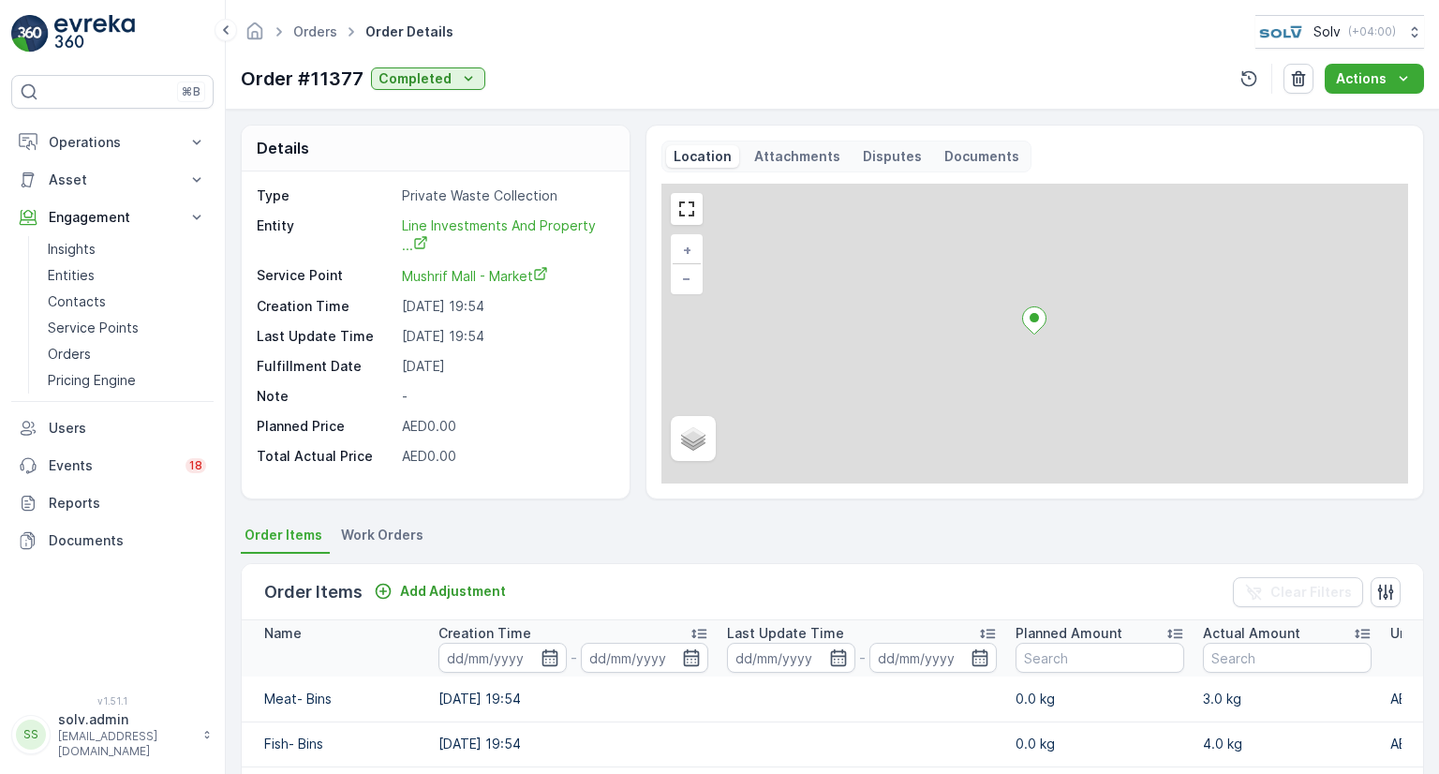
click at [981, 158] on p "Documents" at bounding box center [981, 156] width 75 height 19
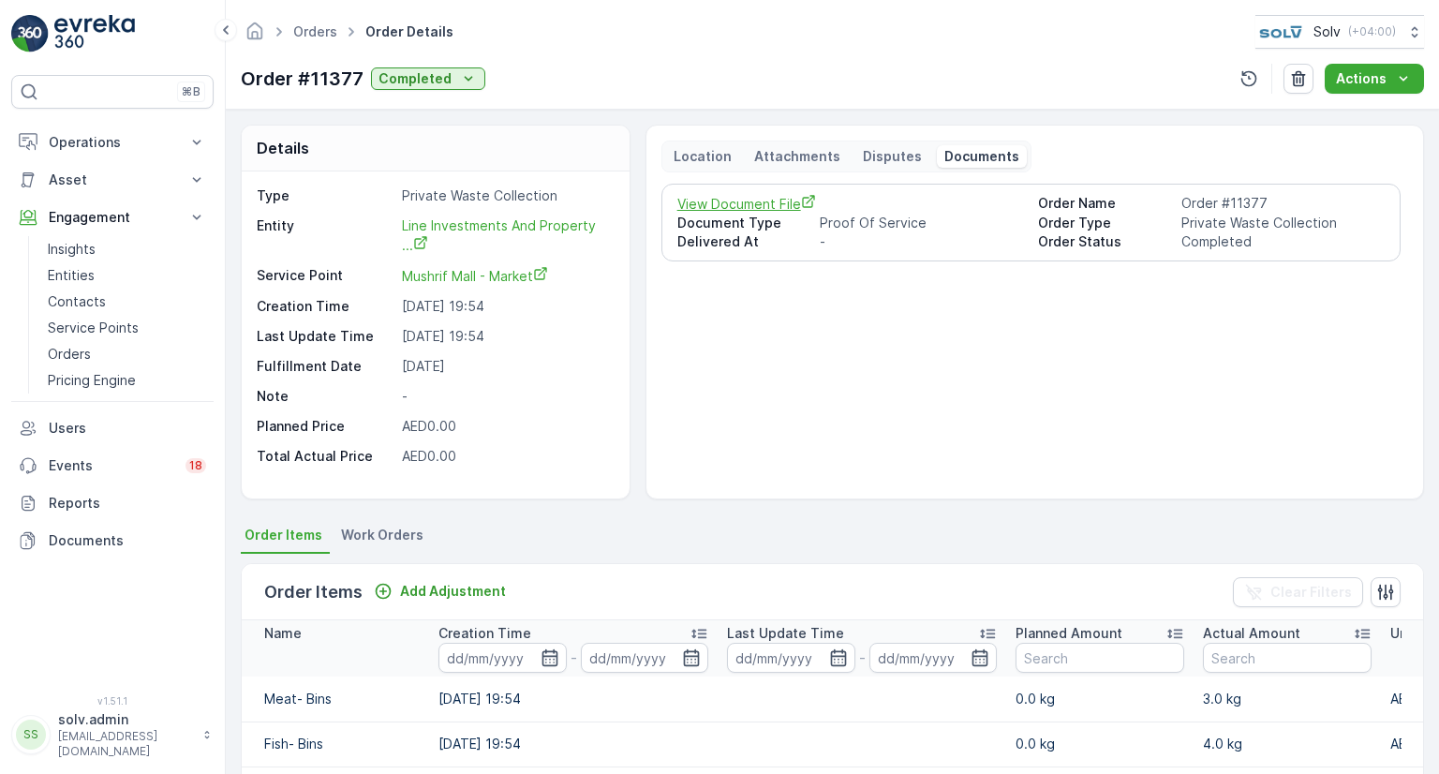
click at [738, 203] on span "View Document File" at bounding box center [850, 204] width 347 height 20
